Goal: Task Accomplishment & Management: Use online tool/utility

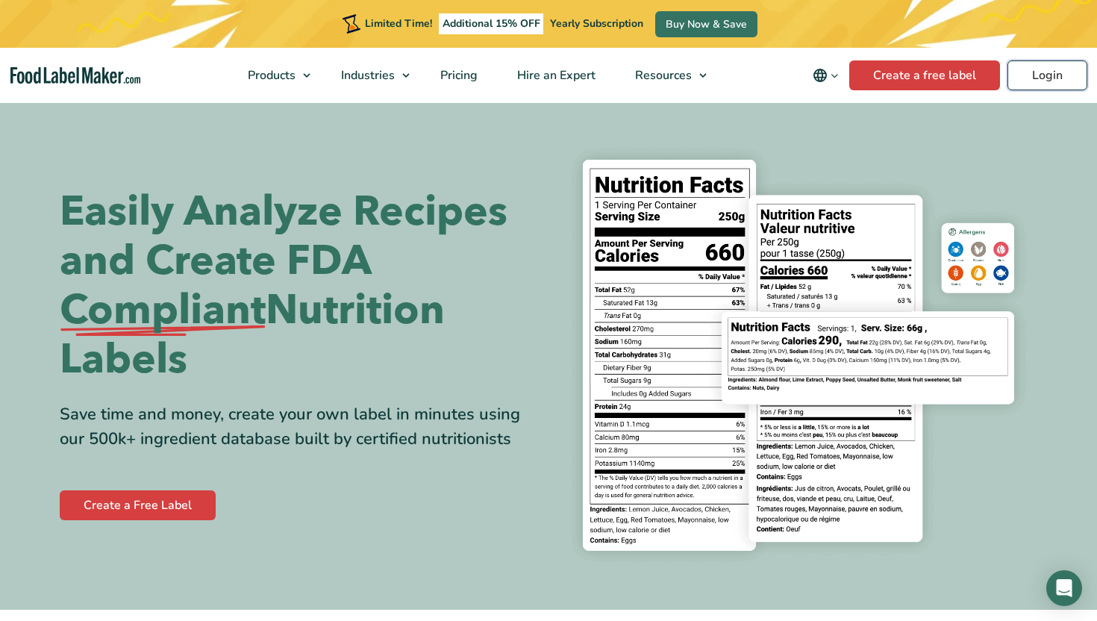
click at [1021, 75] on link "Login" at bounding box center [1047, 75] width 80 height 30
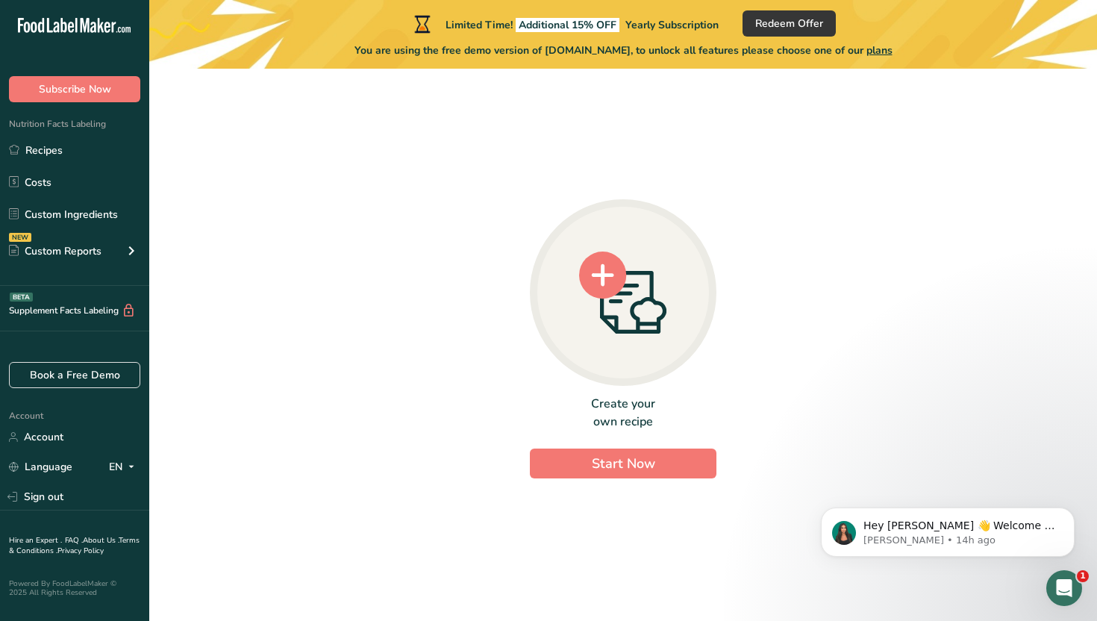
click at [637, 349] on div at bounding box center [623, 292] width 187 height 187
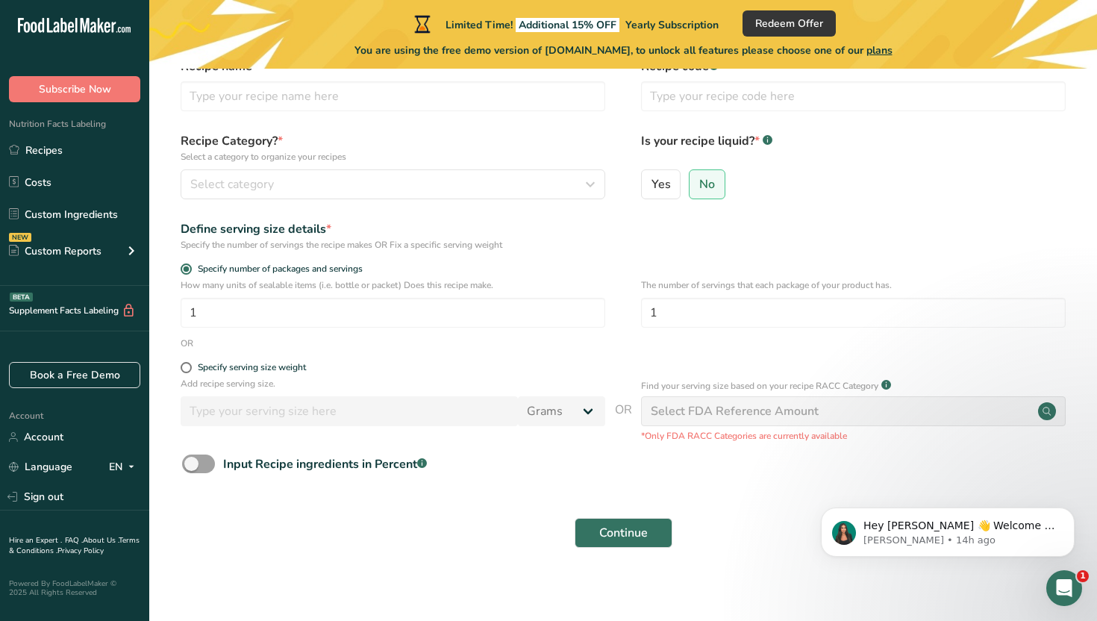
scroll to position [88, 0]
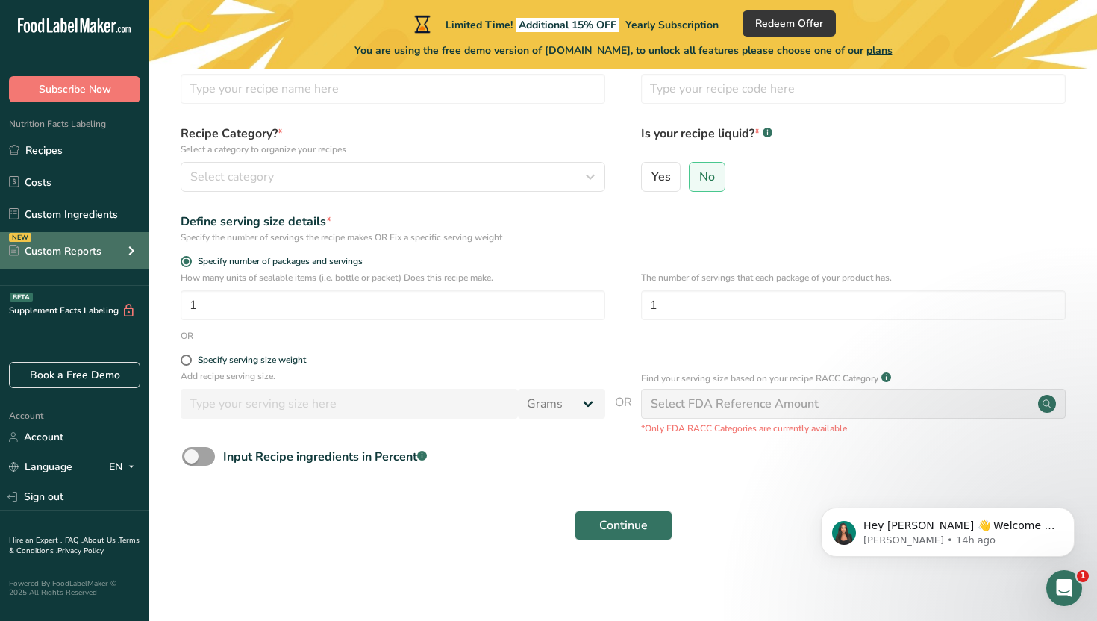
click at [62, 240] on div "NEW Custom Reports" at bounding box center [74, 250] width 149 height 37
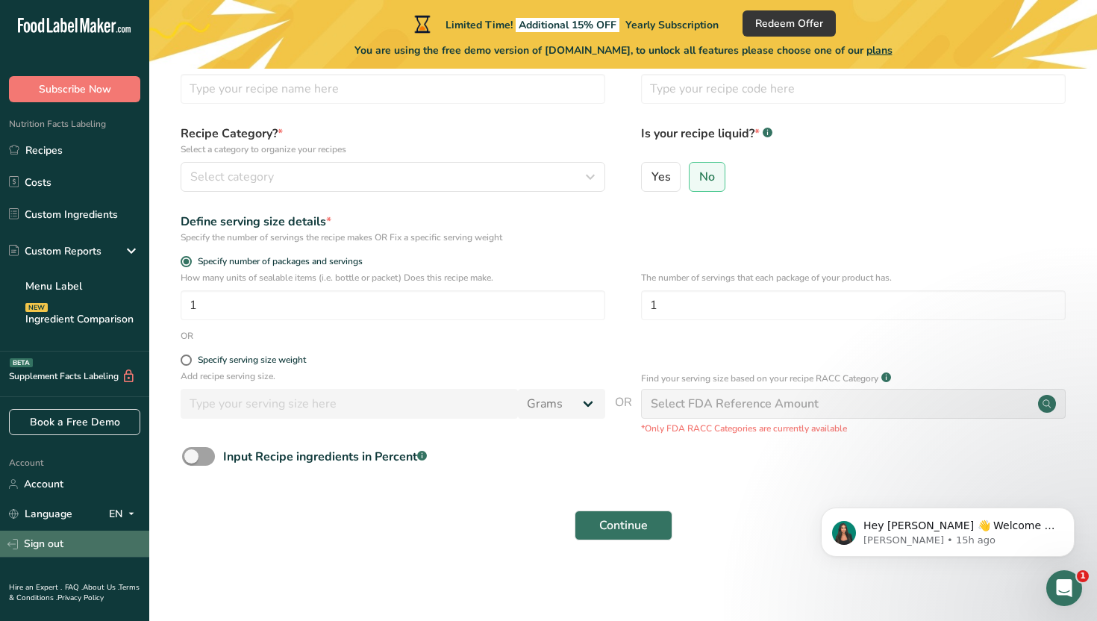
click at [51, 551] on link "Sign out" at bounding box center [74, 544] width 149 height 26
